Goal: Information Seeking & Learning: Learn about a topic

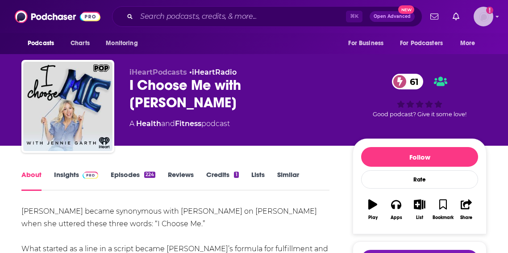
click at [491, 20] on img "Logged in as kbastian" at bounding box center [484, 17] width 20 height 20
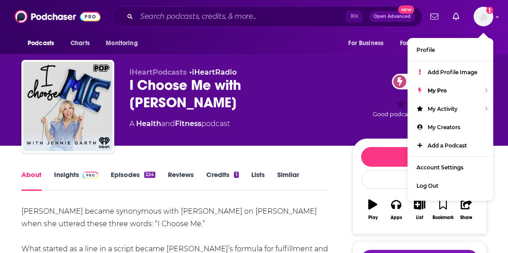
click at [293, 52] on div "Podcasts Charts Monitoring For Business For Podcasters More" at bounding box center [254, 43] width 508 height 21
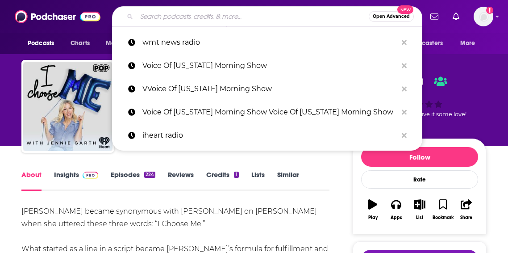
click at [274, 19] on input "Search podcasts, credits, & more..." at bounding box center [253, 16] width 232 height 14
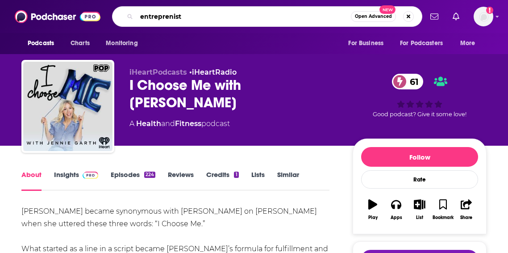
type input "entreprenista"
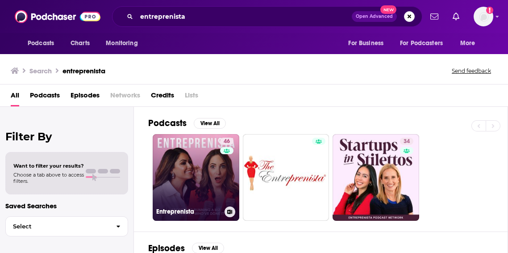
click at [181, 159] on link "46 Entreprenista" at bounding box center [196, 177] width 87 height 87
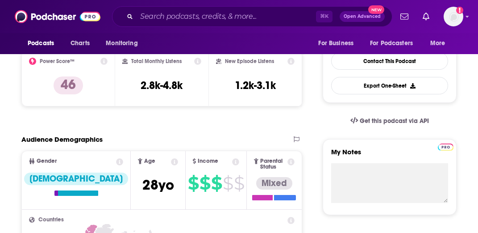
scroll to position [231, 0]
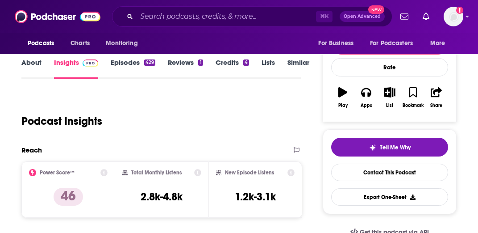
scroll to position [0, 0]
